Goal: Information Seeking & Learning: Learn about a topic

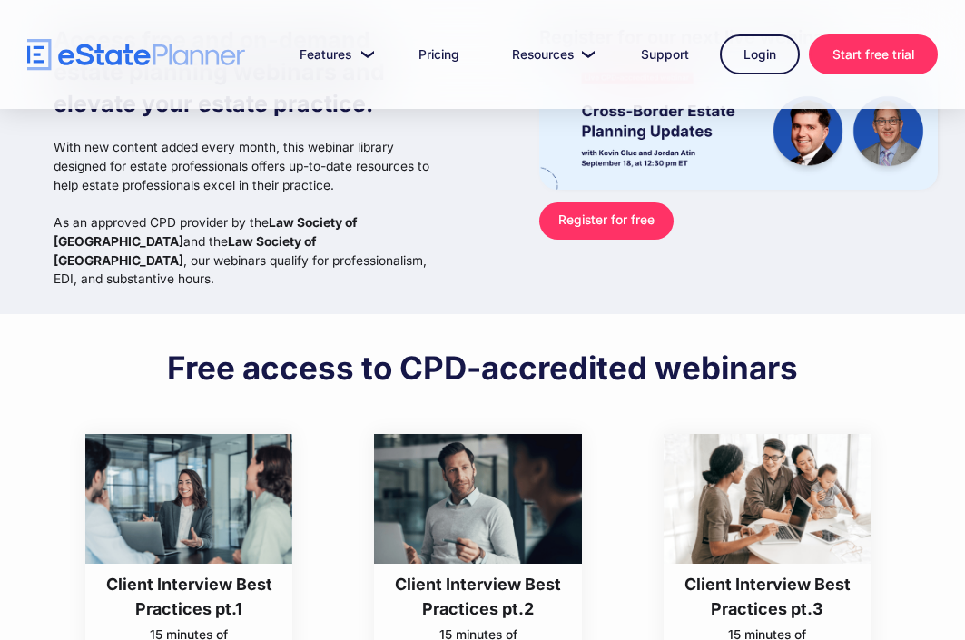
scroll to position [472, 0]
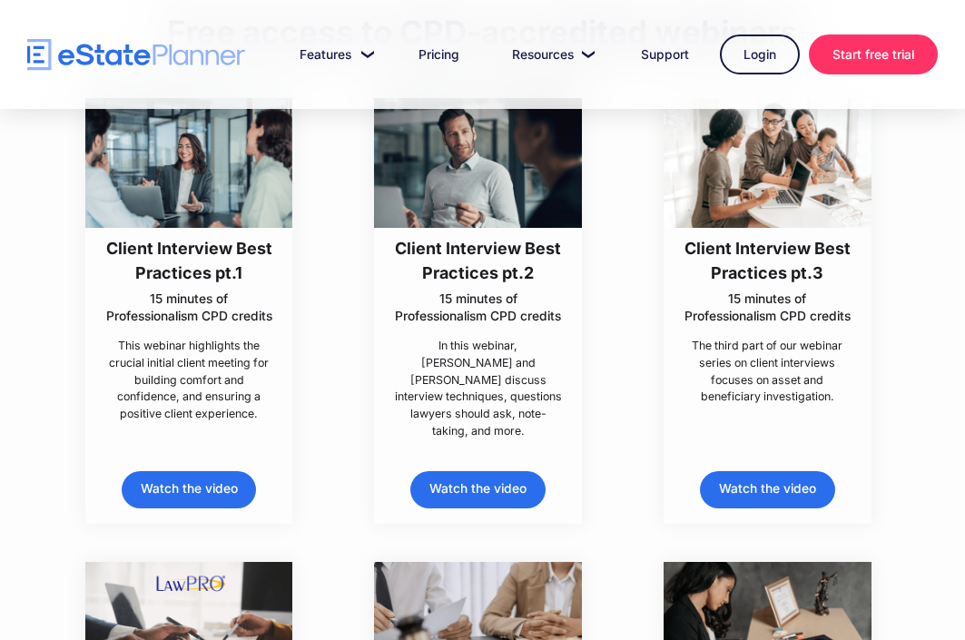
click at [203, 471] on link "Watch the video" at bounding box center [189, 489] width 134 height 37
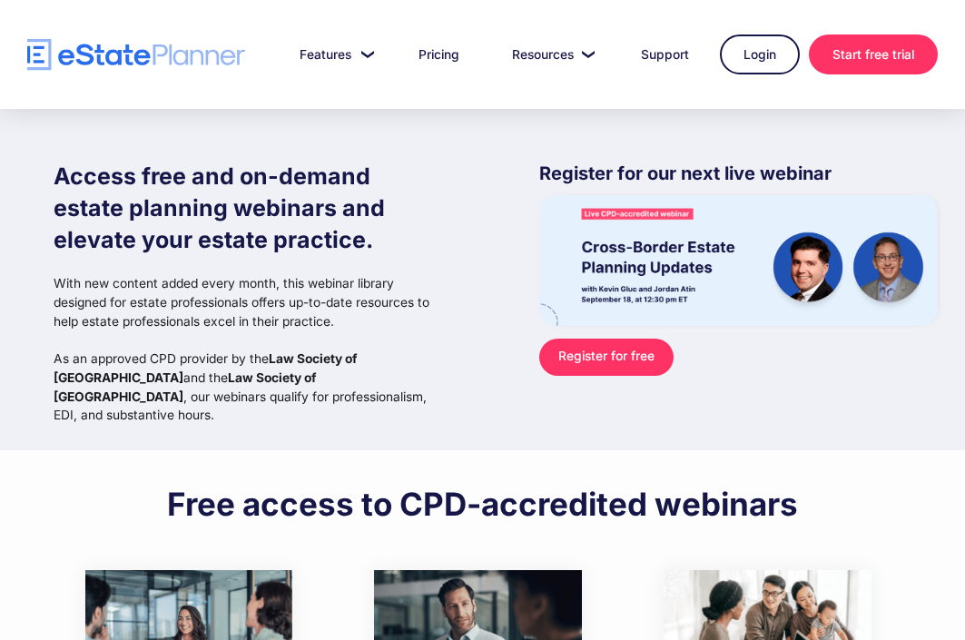
scroll to position [0, 0]
click at [435, 57] on link "Pricing" at bounding box center [439, 54] width 84 height 36
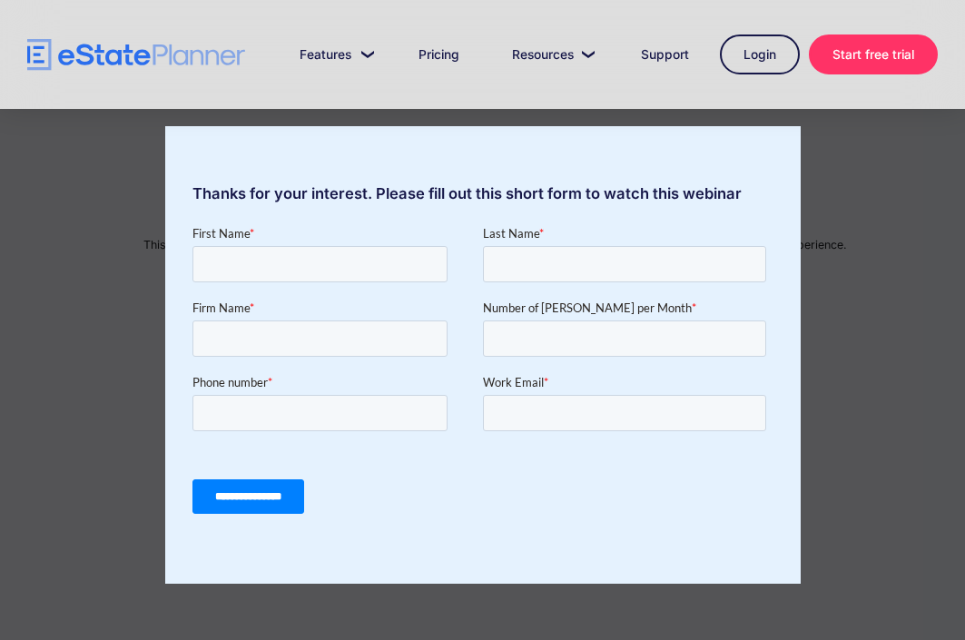
click at [96, 288] on div "Thanks for your interest. Please fill out this short form to watch this webinar" at bounding box center [482, 320] width 965 height 640
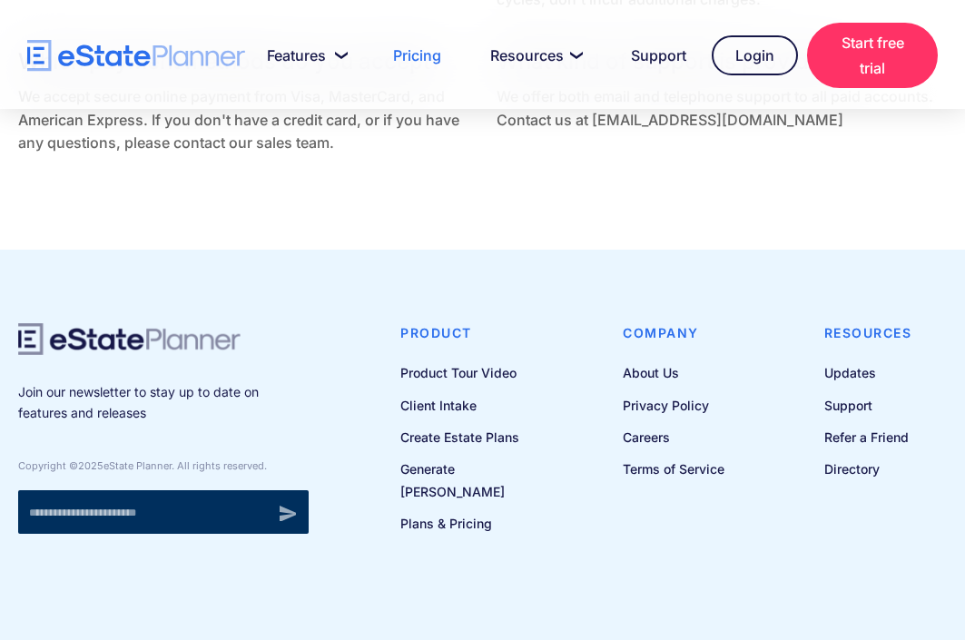
scroll to position [4437, 0]
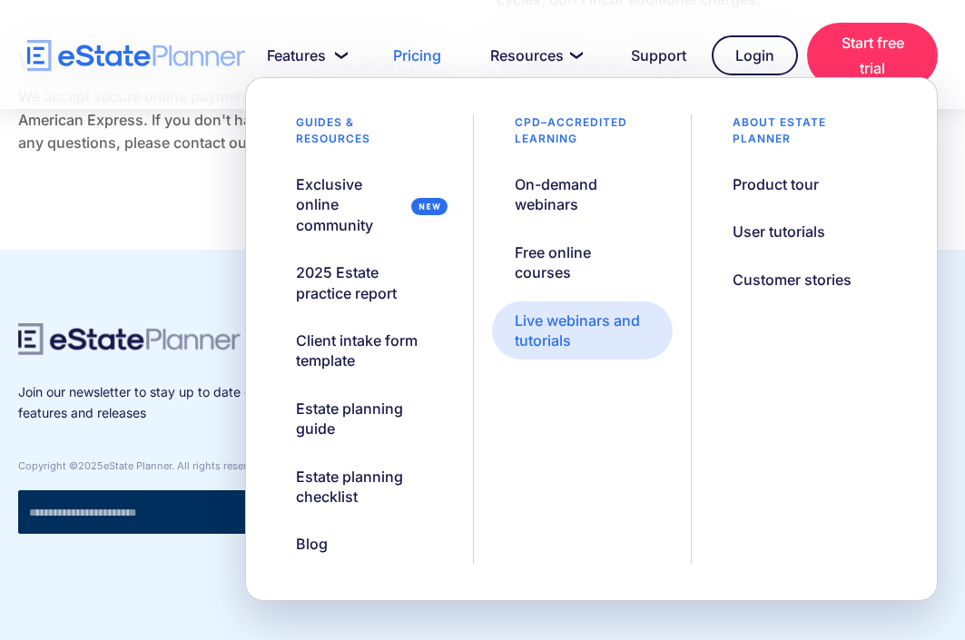
click at [551, 316] on div "Live webinars and tutorials" at bounding box center [583, 330] width 136 height 41
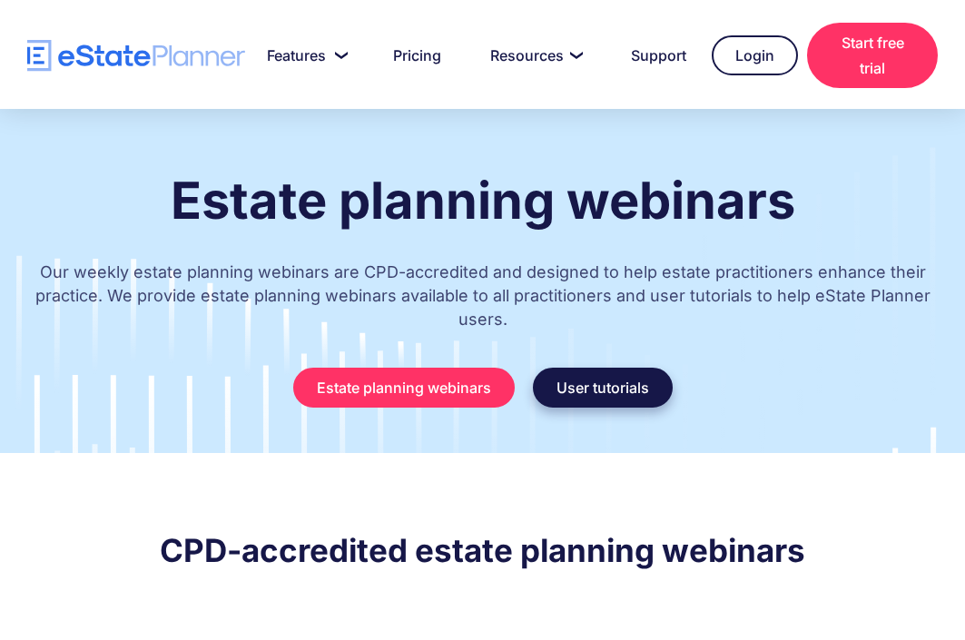
click at [604, 398] on link "User tutorials" at bounding box center [603, 388] width 140 height 40
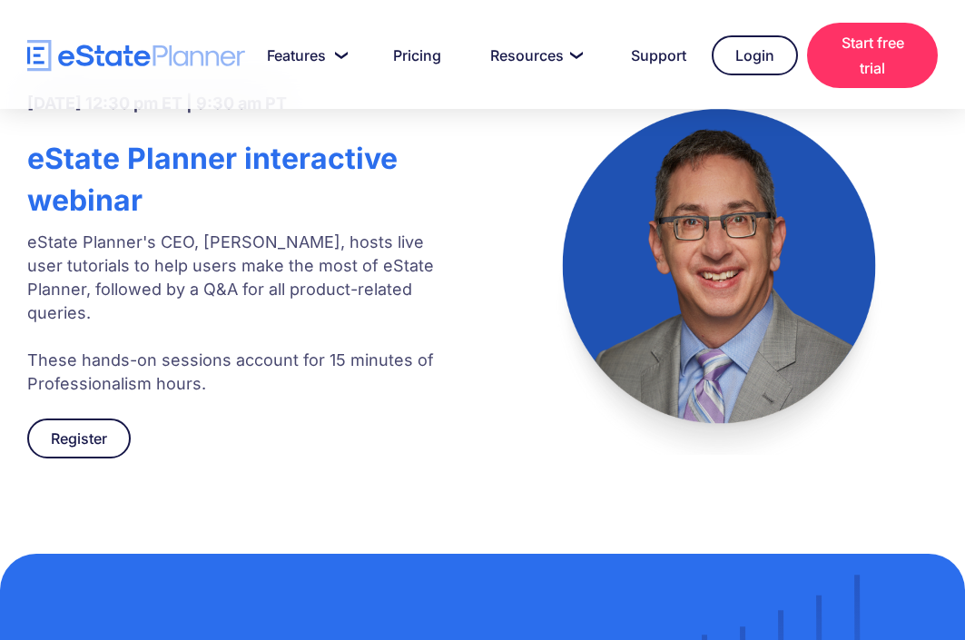
scroll to position [1234, 0]
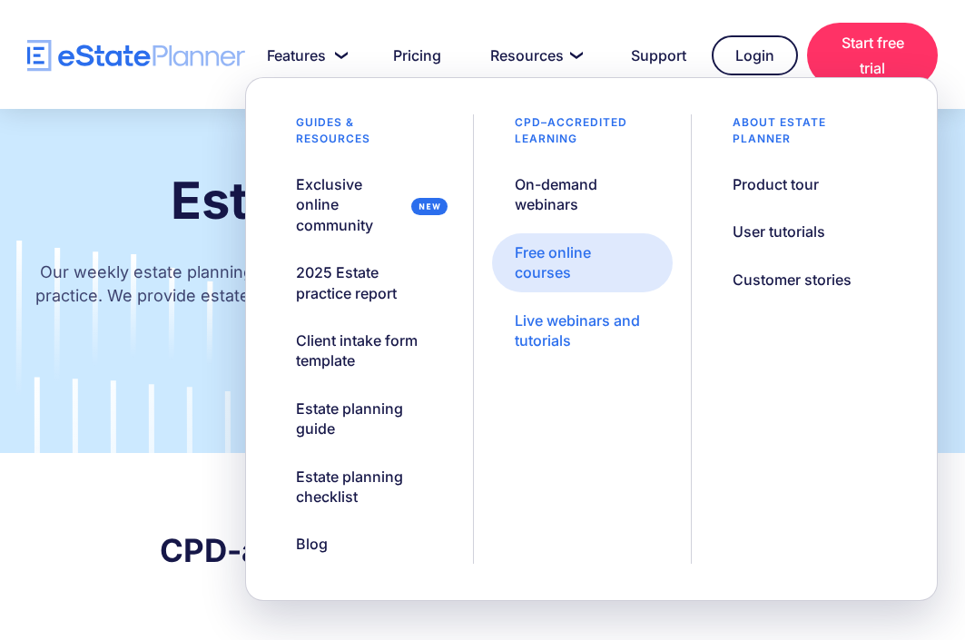
click at [562, 268] on div "Free online courses" at bounding box center [583, 262] width 136 height 41
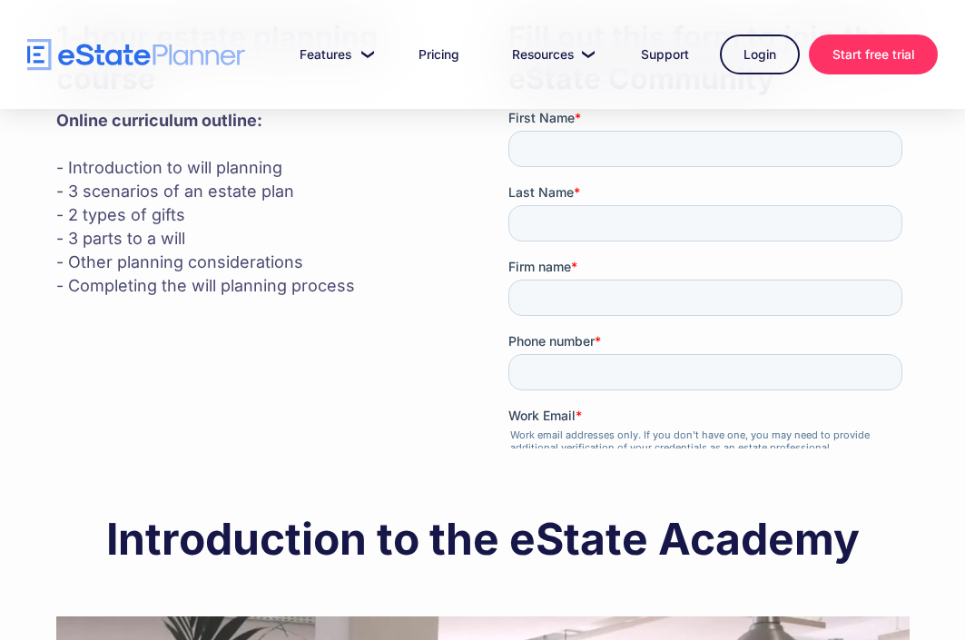
scroll to position [459, 0]
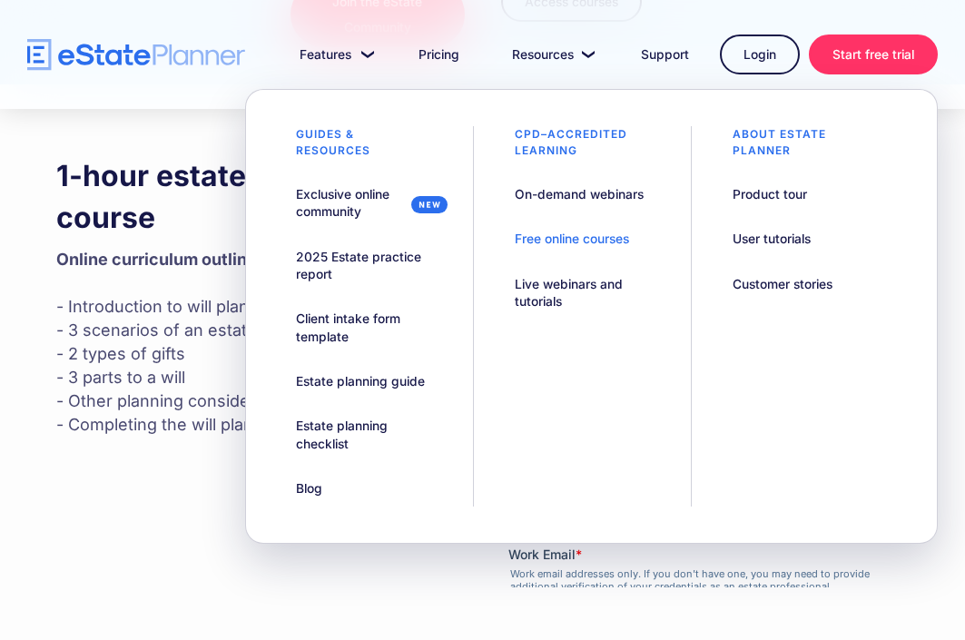
click at [565, 244] on div "Free online courses" at bounding box center [572, 239] width 114 height 17
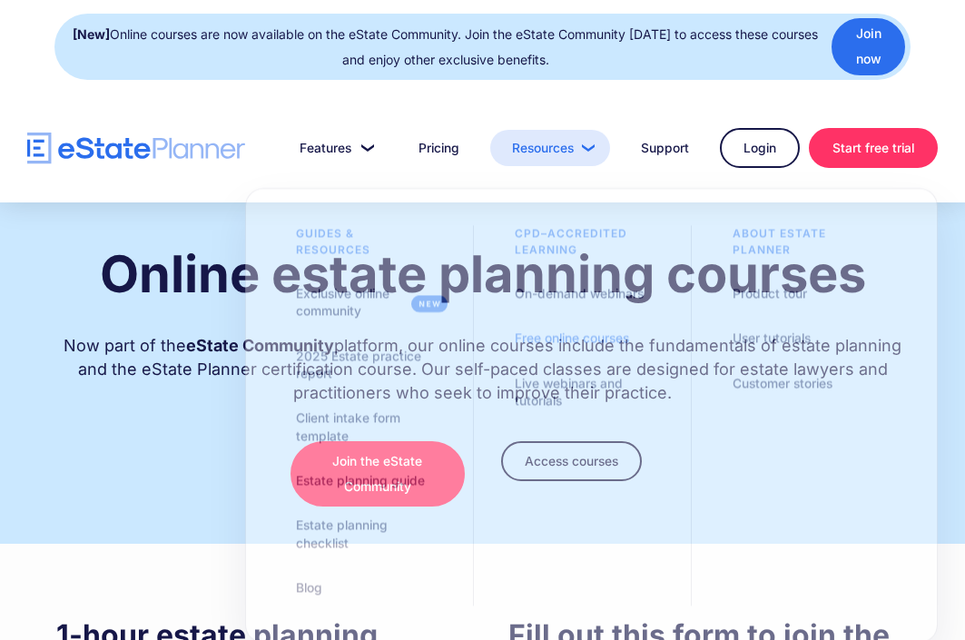
click at [581, 153] on link "Resources" at bounding box center [550, 148] width 120 height 36
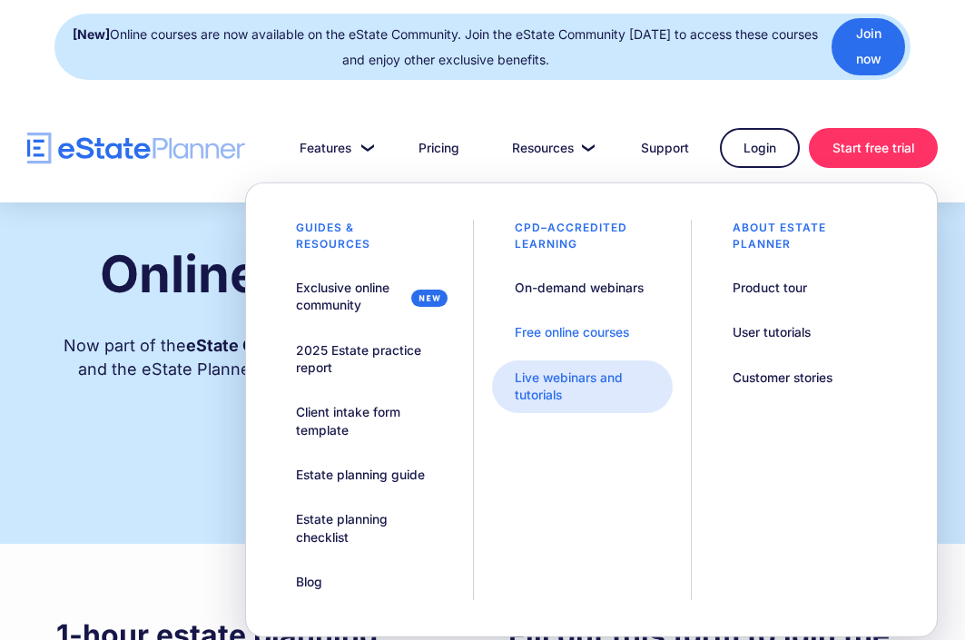
click at [549, 389] on div "Live webinars and tutorials" at bounding box center [583, 386] width 136 height 35
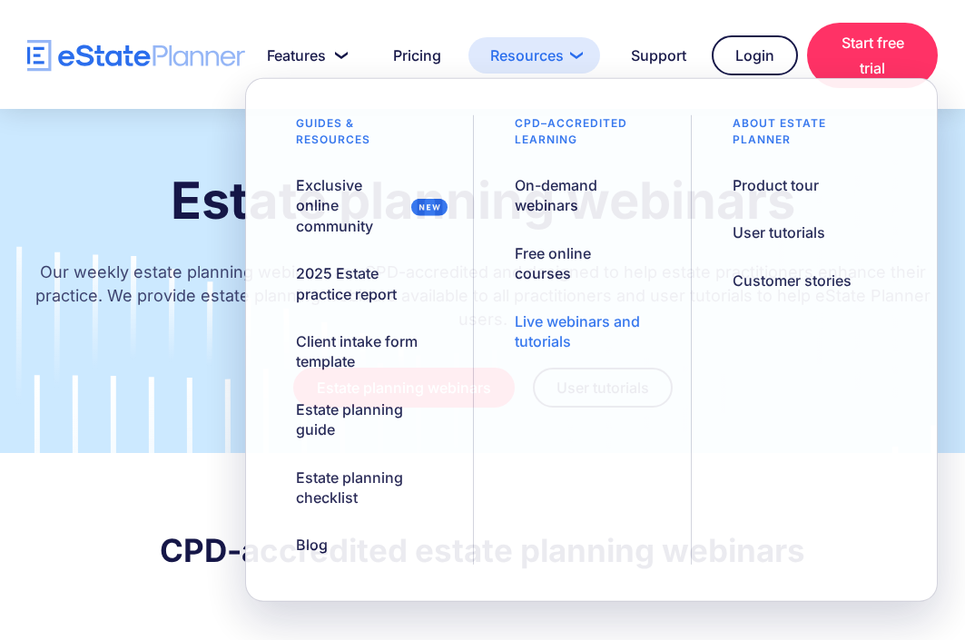
click at [565, 52] on link "Resources" at bounding box center [534, 55] width 132 height 36
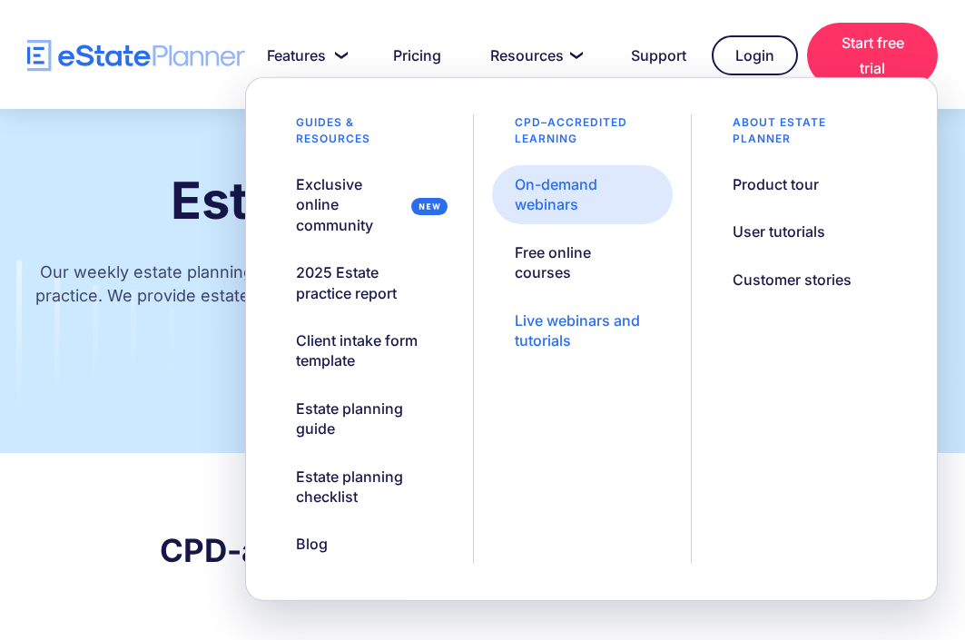
click at [565, 187] on div "On-demand webinars" at bounding box center [583, 194] width 136 height 41
